Goal: Find specific page/section: Find specific page/section

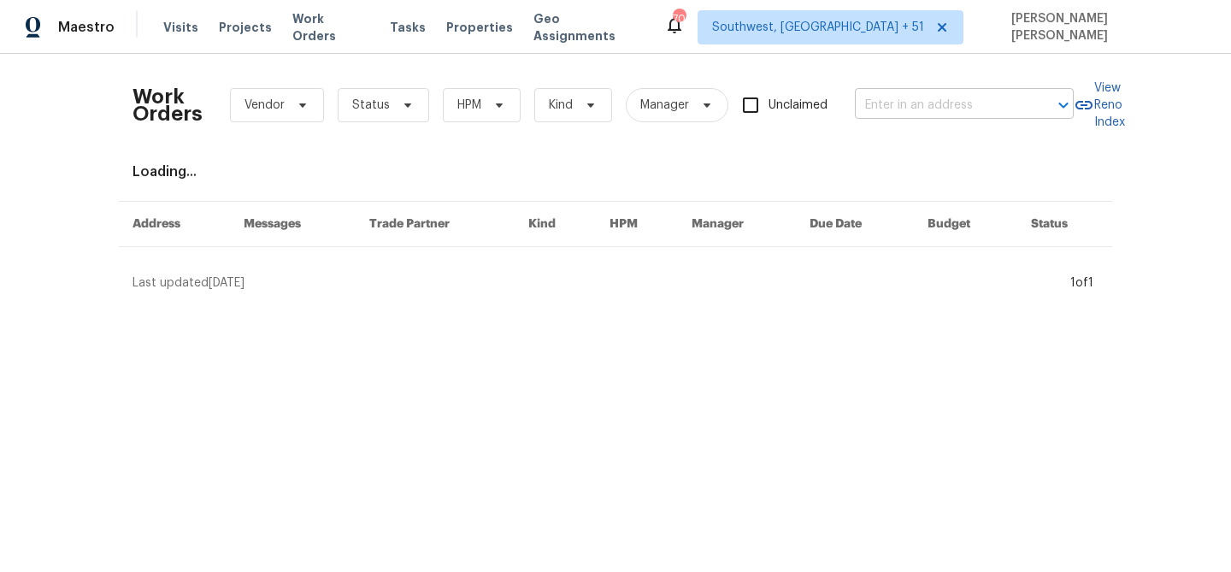
click at [957, 107] on input "text" at bounding box center [940, 105] width 171 height 26
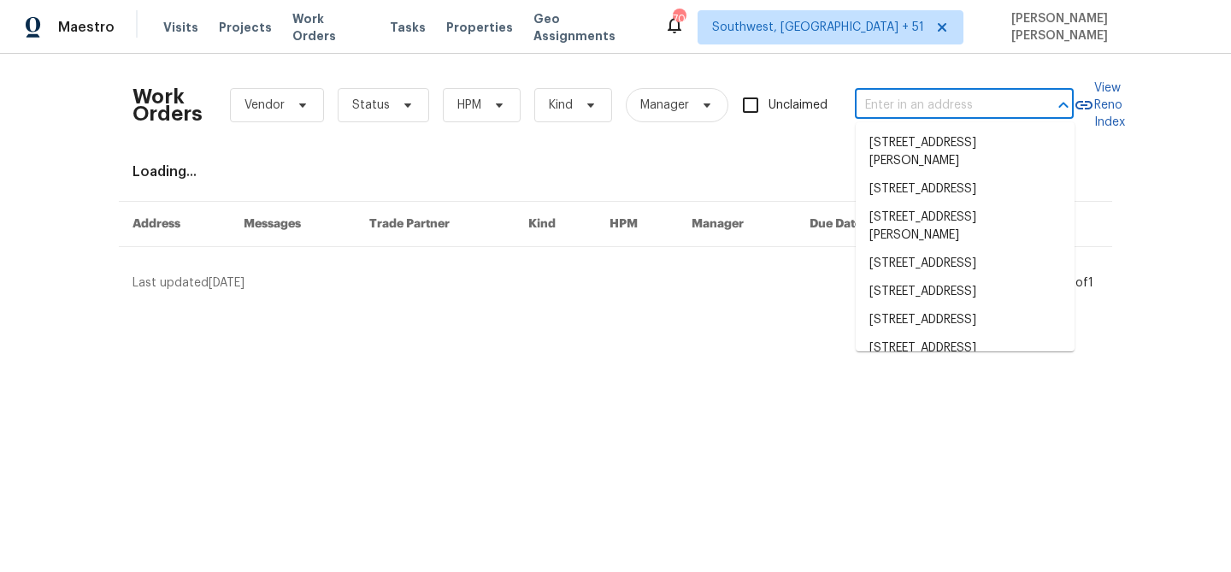
paste input "[STREET_ADDRESS][PERSON_NAME]"
type input "[STREET_ADDRESS][PERSON_NAME]"
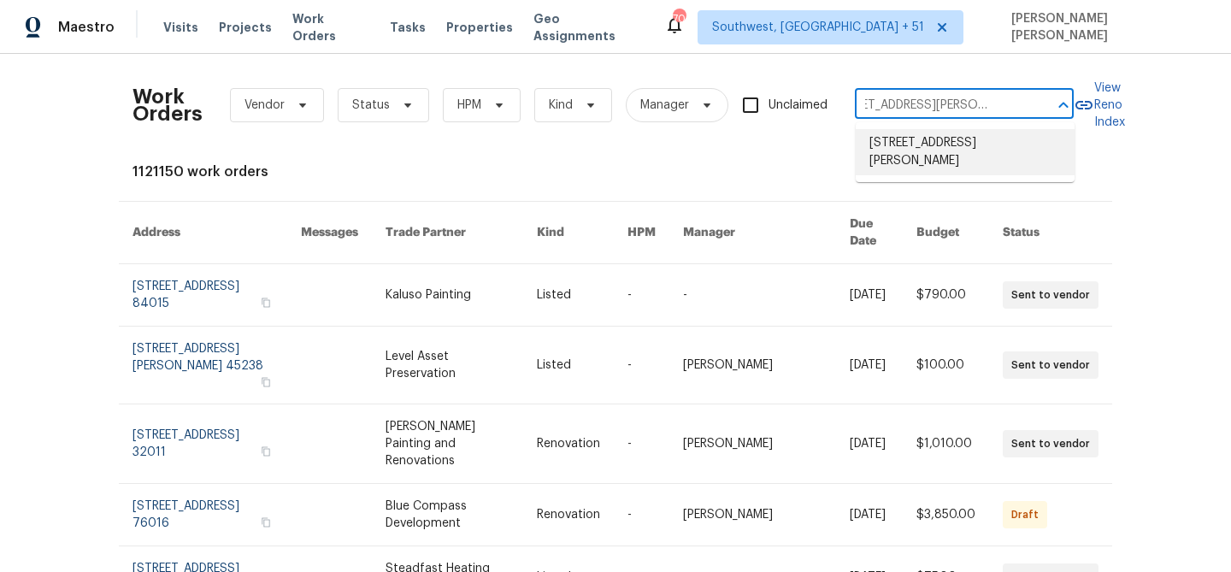
click at [950, 142] on li "[STREET_ADDRESS][PERSON_NAME]" at bounding box center [965, 152] width 219 height 46
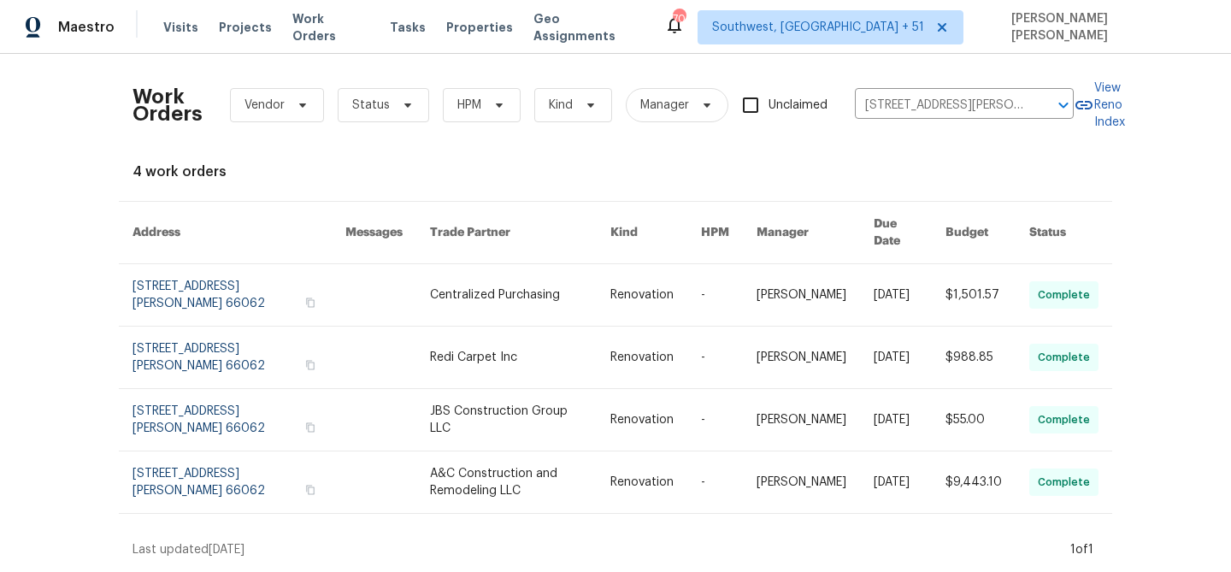
click at [915, 267] on link at bounding box center [910, 295] width 72 height 62
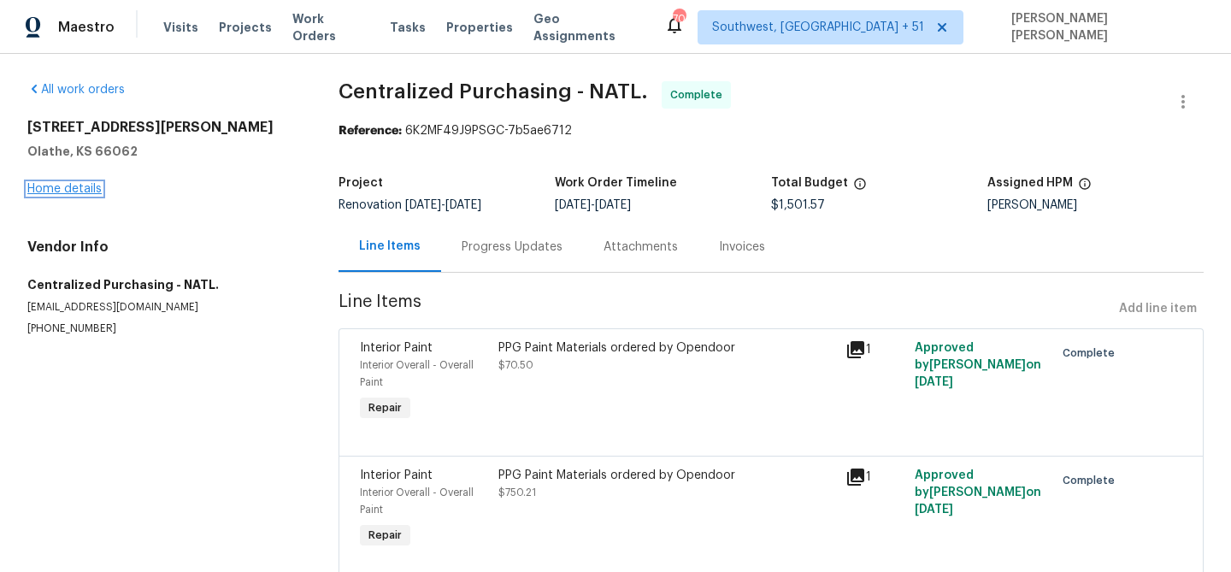
click at [72, 187] on link "Home details" at bounding box center [64, 189] width 74 height 12
